Goal: Task Accomplishment & Management: Use online tool/utility

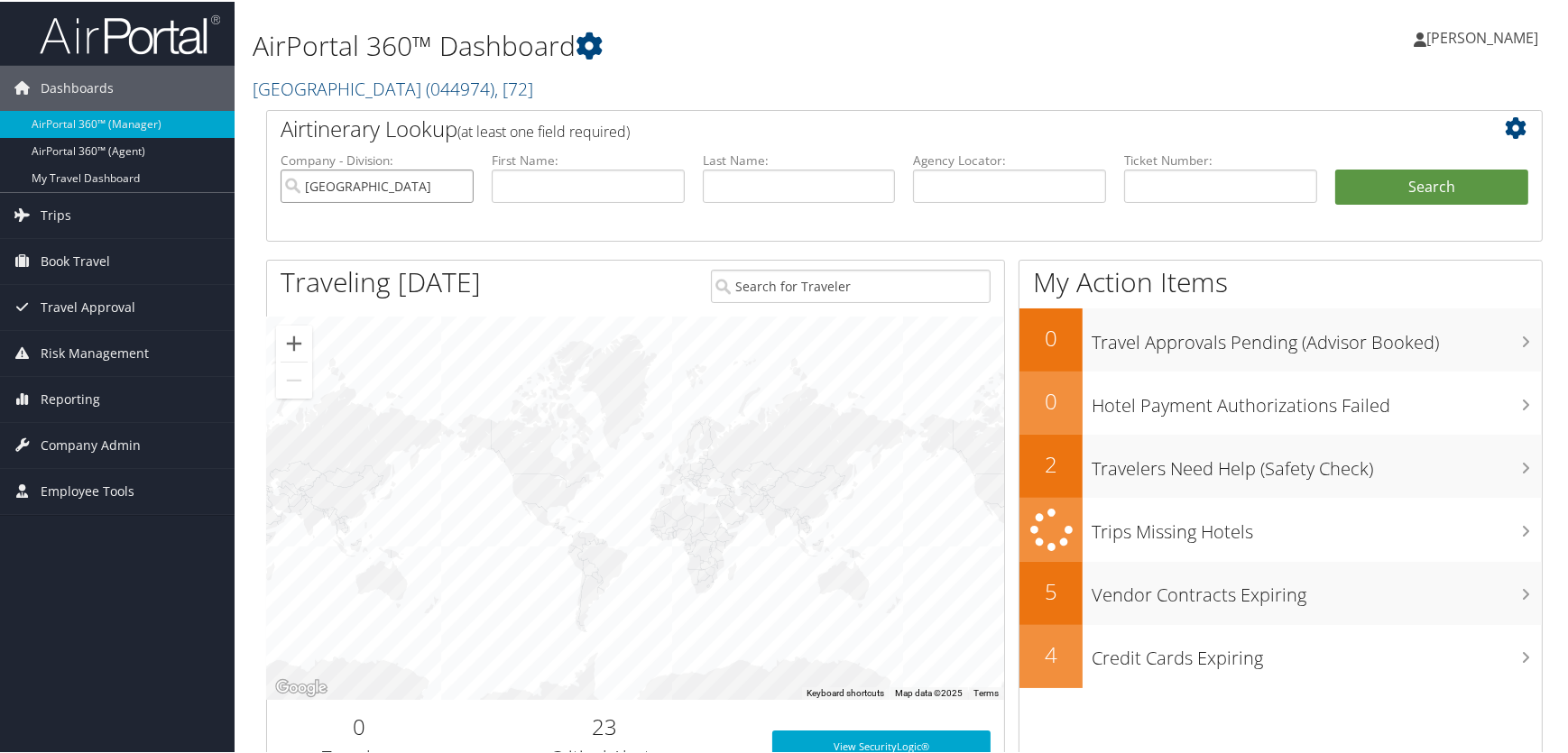
drag, startPoint x: 454, startPoint y: 184, endPoint x: 471, endPoint y: 184, distance: 17.0
click at [454, 184] on input "[GEOGRAPHIC_DATA]" at bounding box center [377, 184] width 193 height 33
click at [1182, 179] on input "text" at bounding box center [1221, 184] width 193 height 33
paste input "8900897612305"
type input "8900897612305"
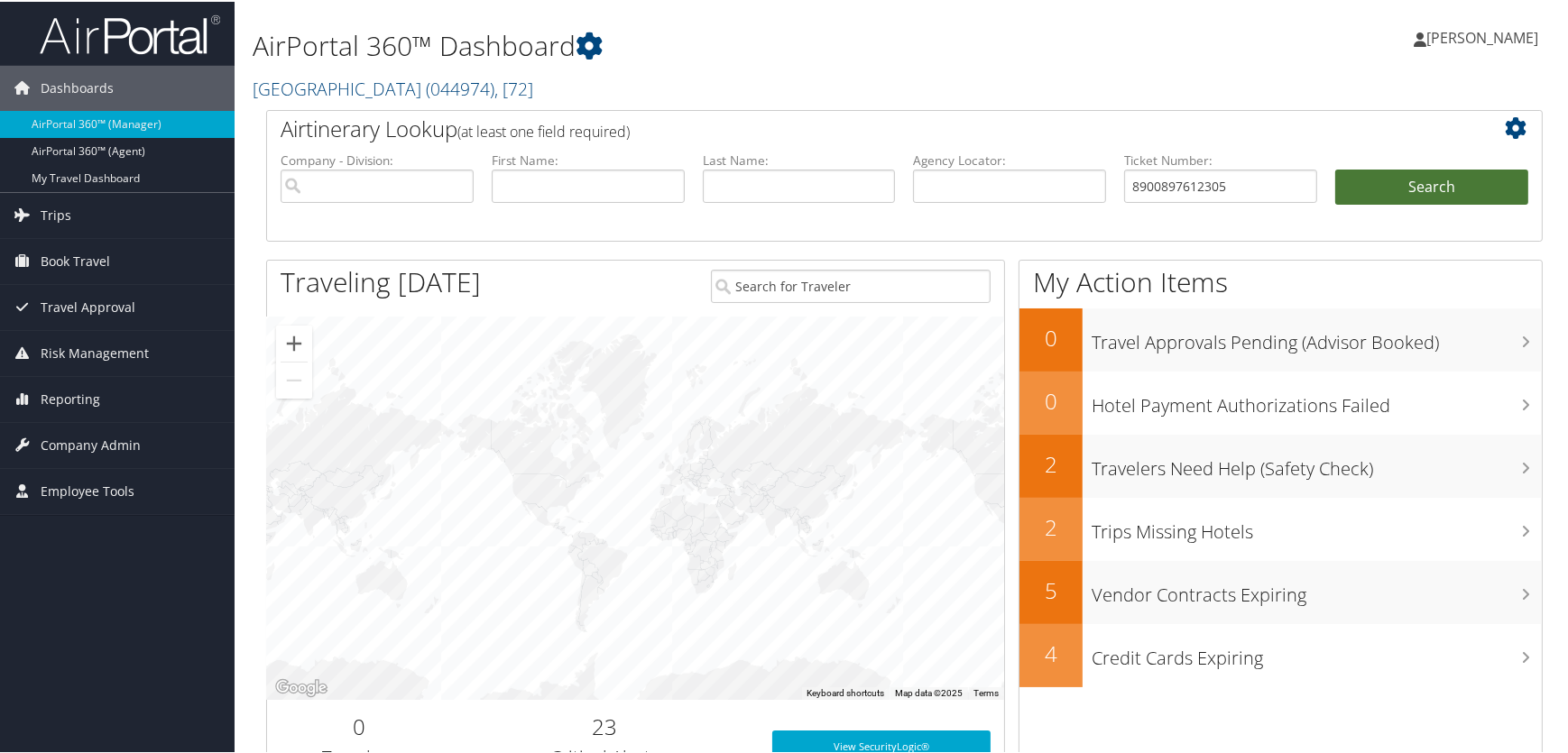
click at [1409, 182] on button "Search" at bounding box center [1433, 186] width 193 height 36
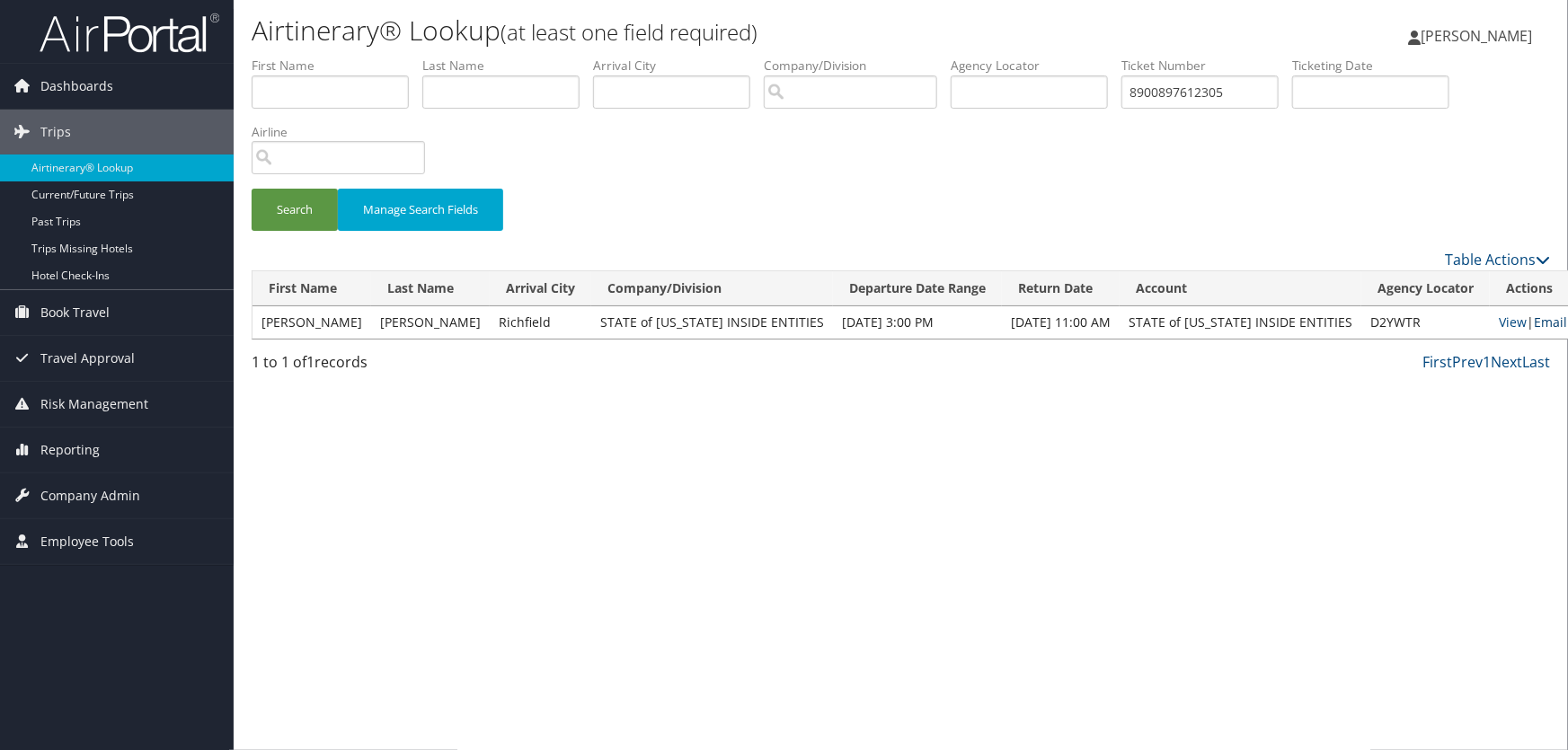
click at [1534, 318] on link "Email" at bounding box center [1550, 322] width 33 height 17
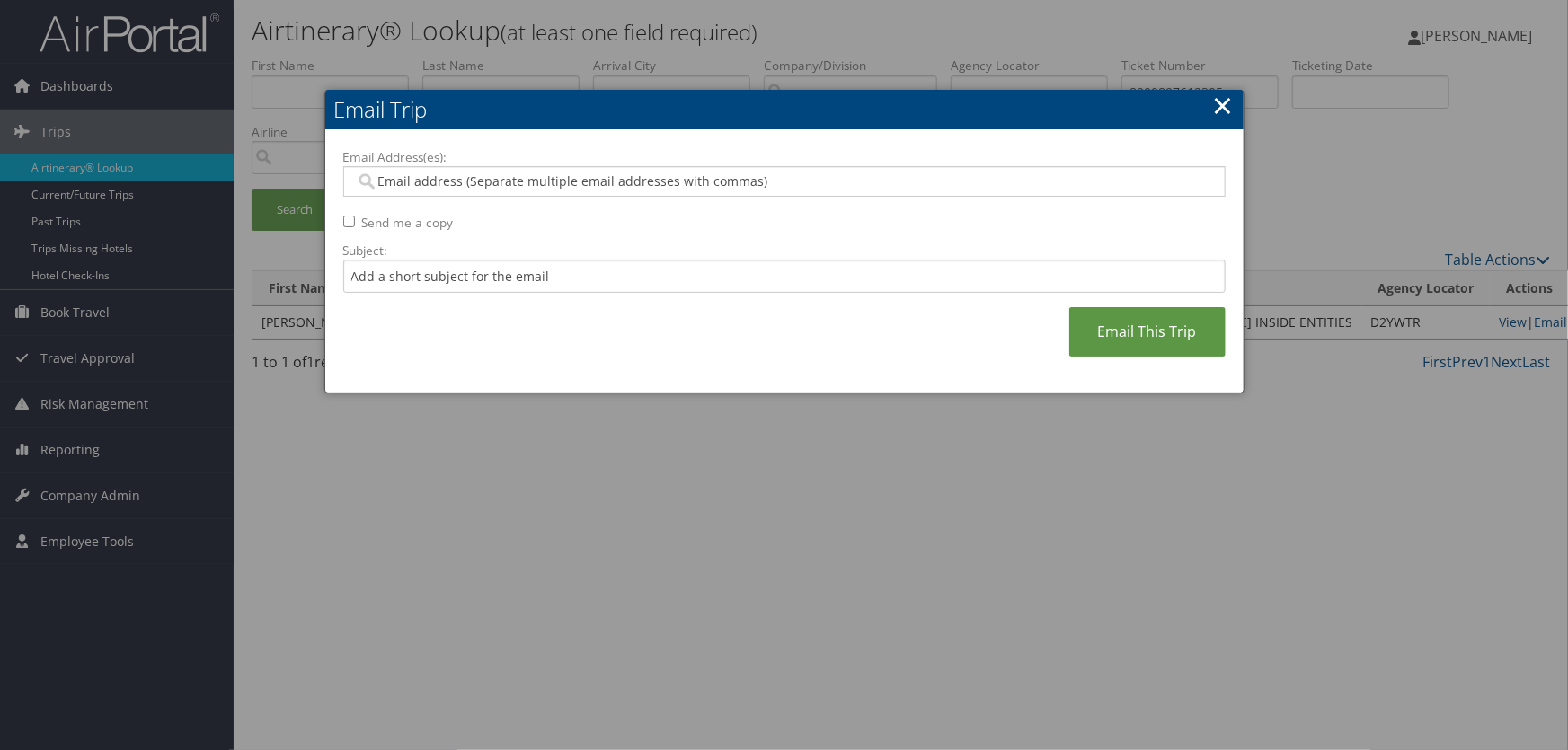
click at [477, 180] on input "Email Address(es):" at bounding box center [784, 181] width 859 height 18
type input "lfry"
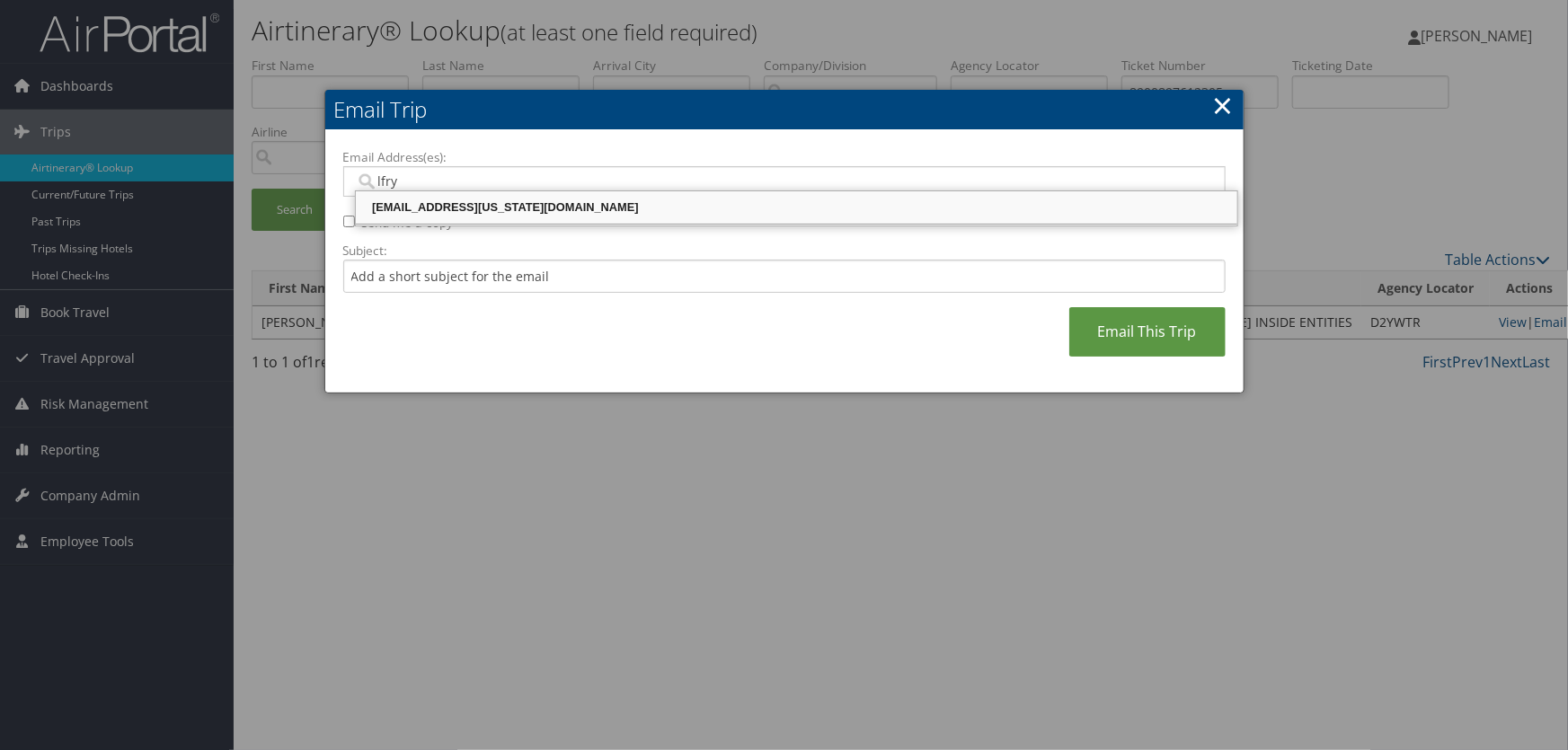
click at [484, 206] on div "[EMAIL_ADDRESS][US_STATE][DOMAIN_NAME]" at bounding box center [796, 207] width 876 height 18
type input "[EMAIL_ADDRESS][US_STATE][DOMAIN_NAME]"
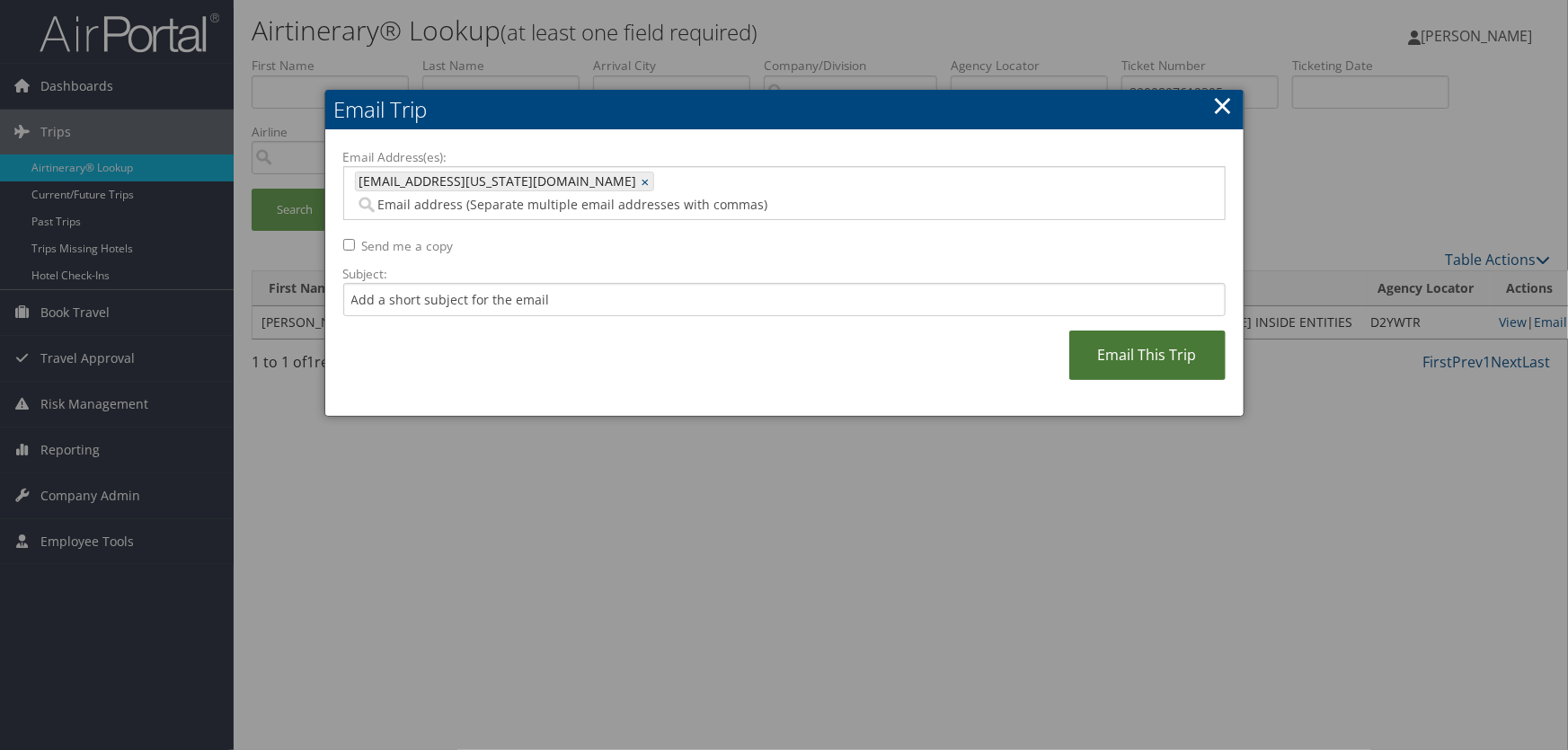
click at [1122, 332] on link "Email This Trip" at bounding box center [1147, 355] width 157 height 49
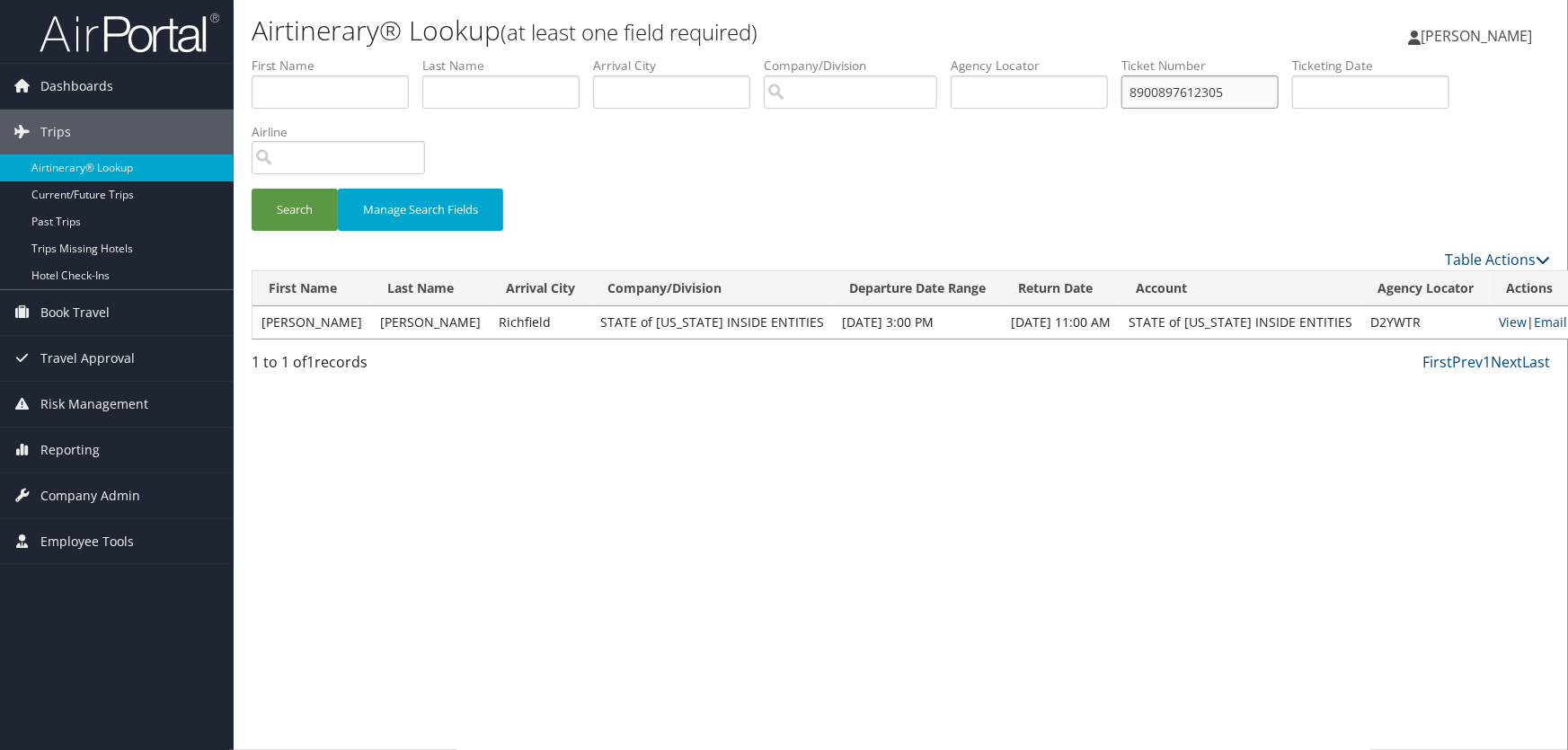
drag, startPoint x: 1242, startPoint y: 90, endPoint x: 316, endPoint y: 57, distance: 926.6
click at [316, 57] on ul "First Name Last Name Departure City Arrival City Company/Division Airport/City …" at bounding box center [901, 57] width 1298 height 0
paste input "580380"
type input "8900897580380"
click at [296, 215] on button "Search" at bounding box center [294, 209] width 86 height 42
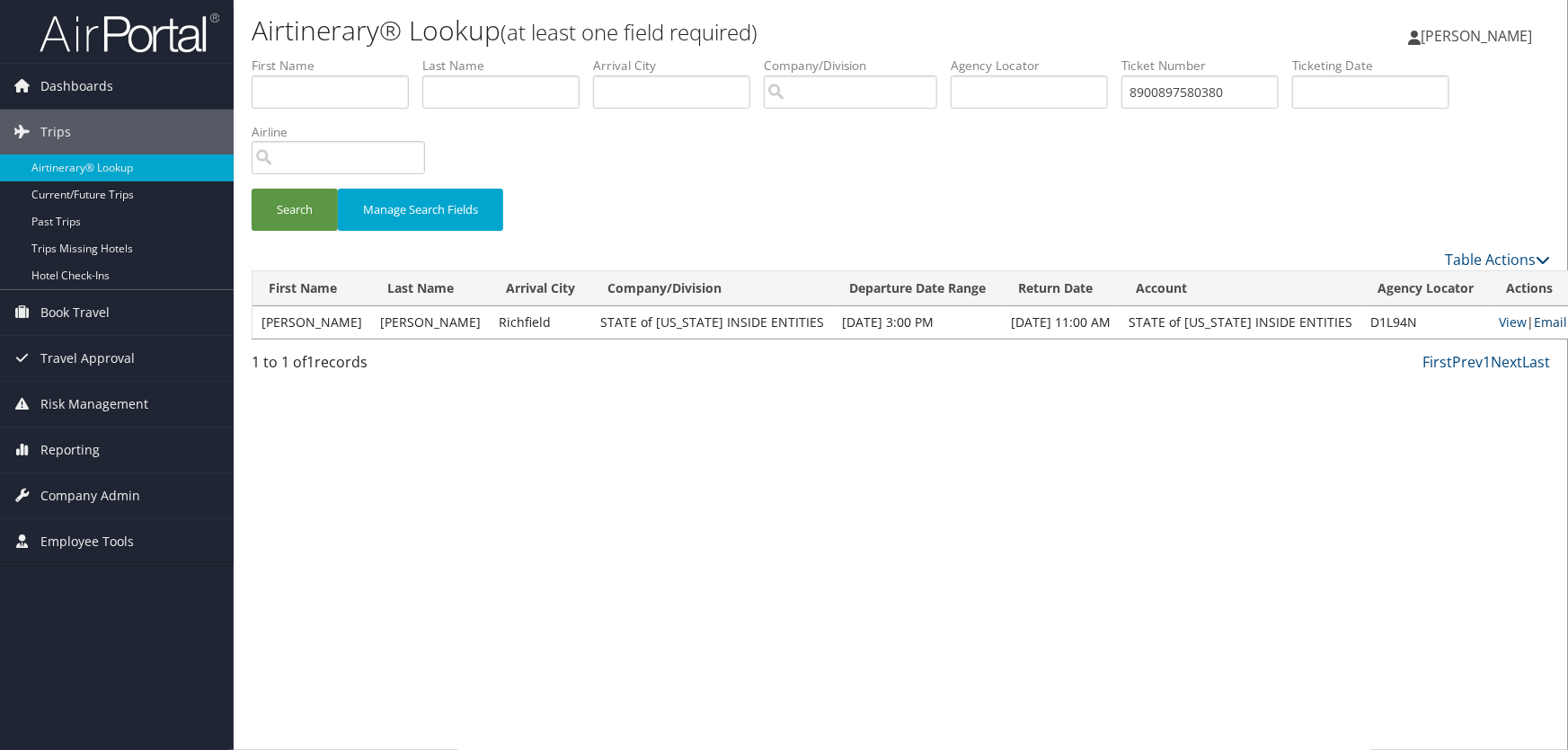
click at [1534, 318] on link "Email" at bounding box center [1550, 322] width 33 height 17
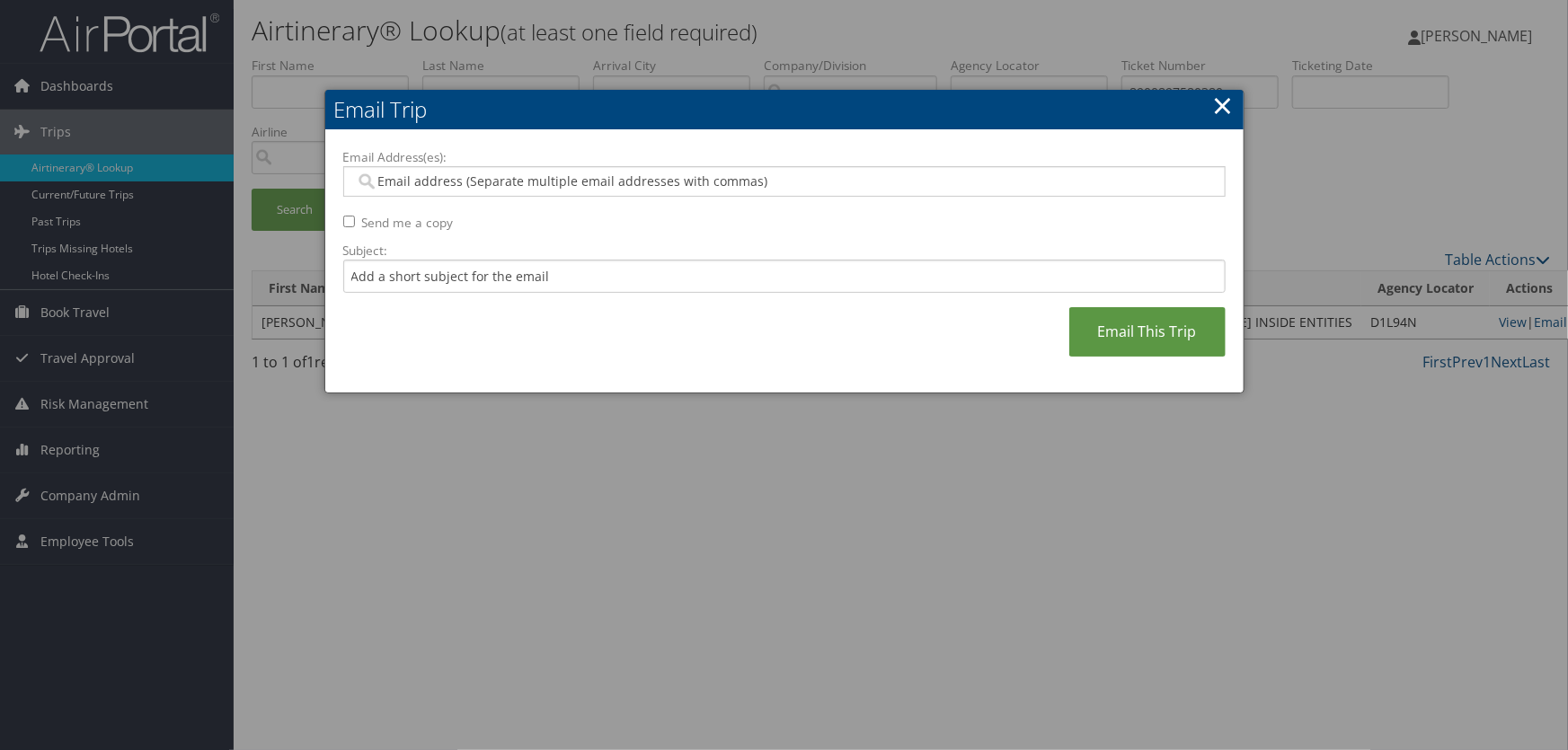
click at [472, 178] on input "Email Address(es):" at bounding box center [784, 181] width 859 height 18
type input "lfry"
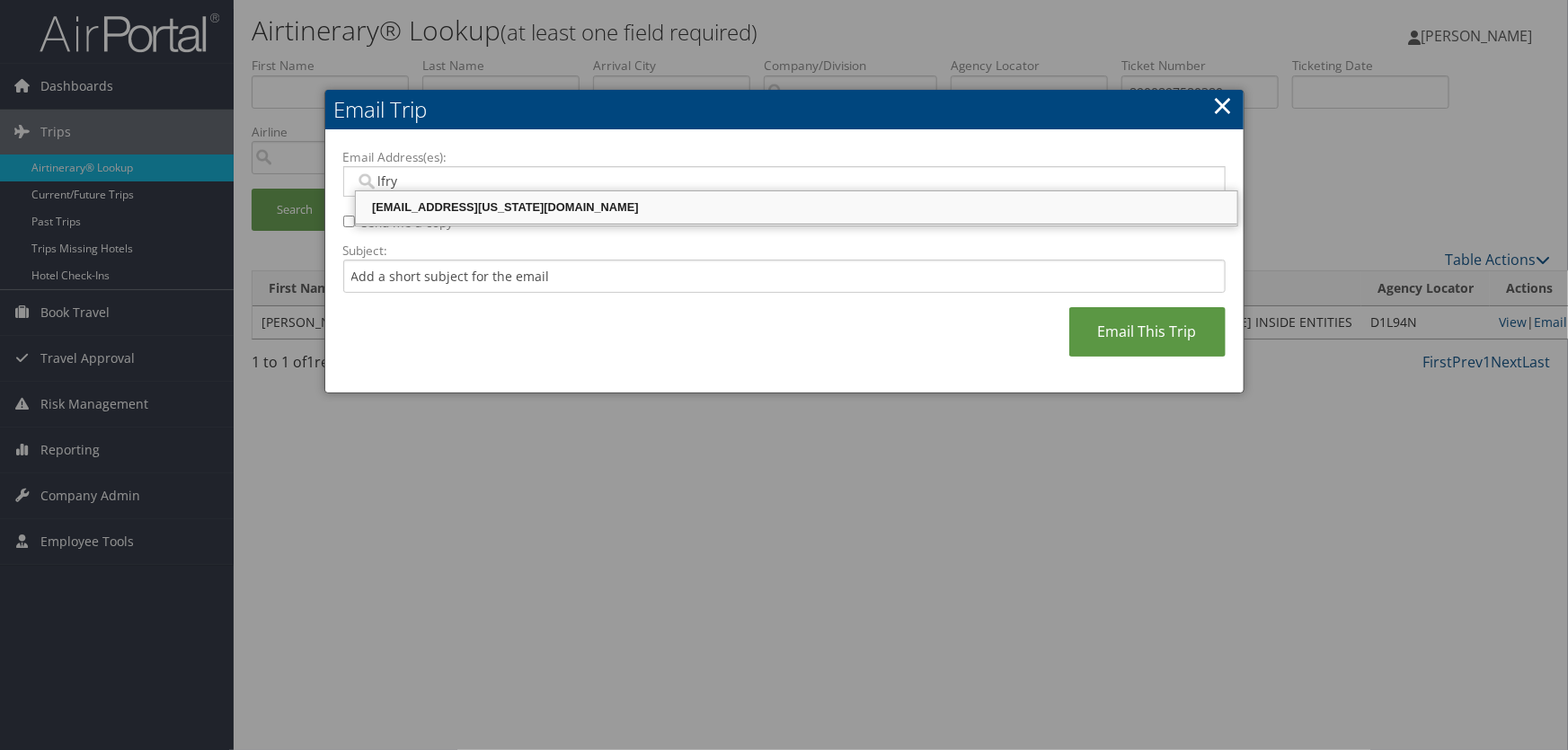
click at [454, 208] on div "LFRYE@UTAH.GOV" at bounding box center [796, 207] width 876 height 18
type input "LFRYE@UTAH.GOV"
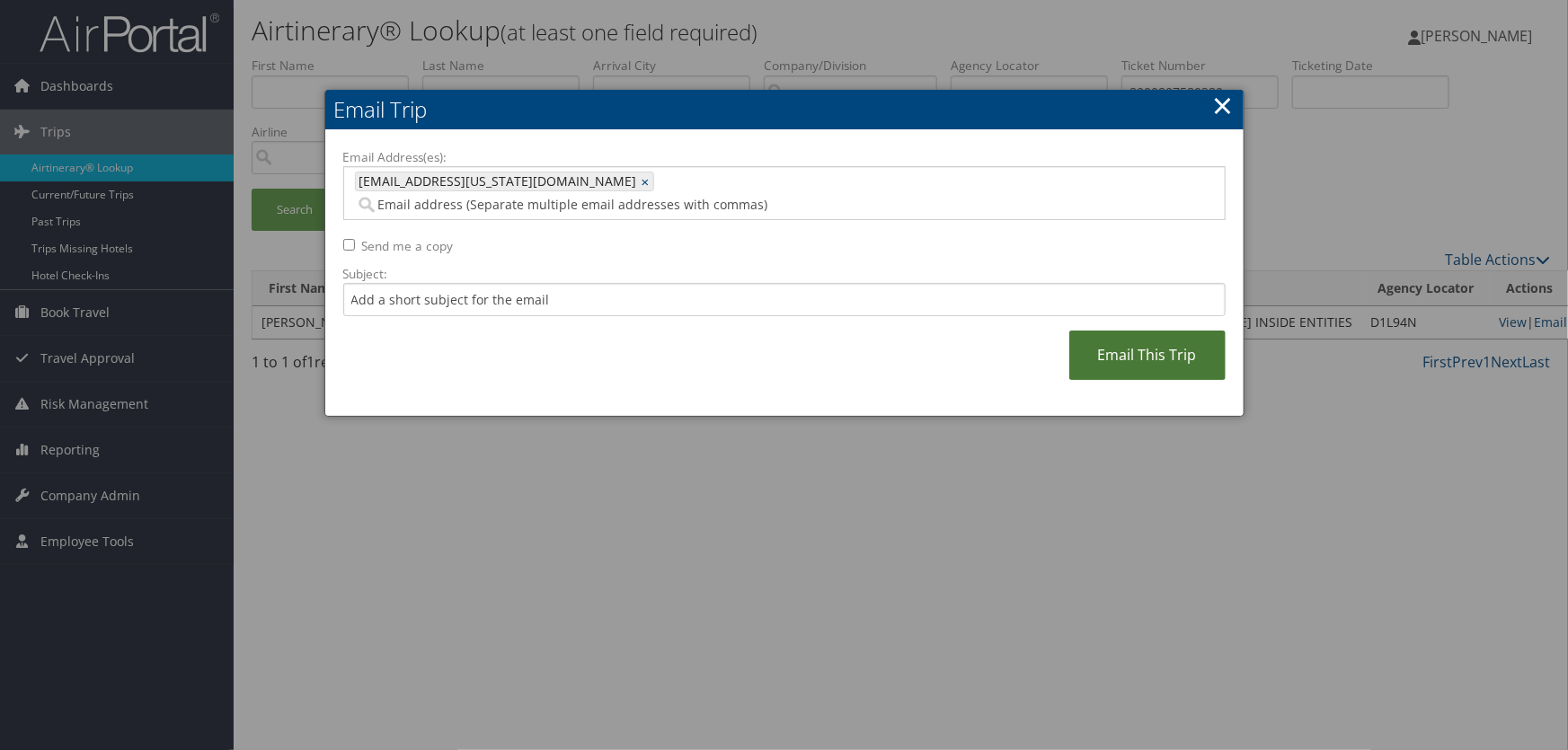
click at [1147, 349] on link "Email This Trip" at bounding box center [1147, 355] width 157 height 49
